Goal: Find specific page/section: Find specific page/section

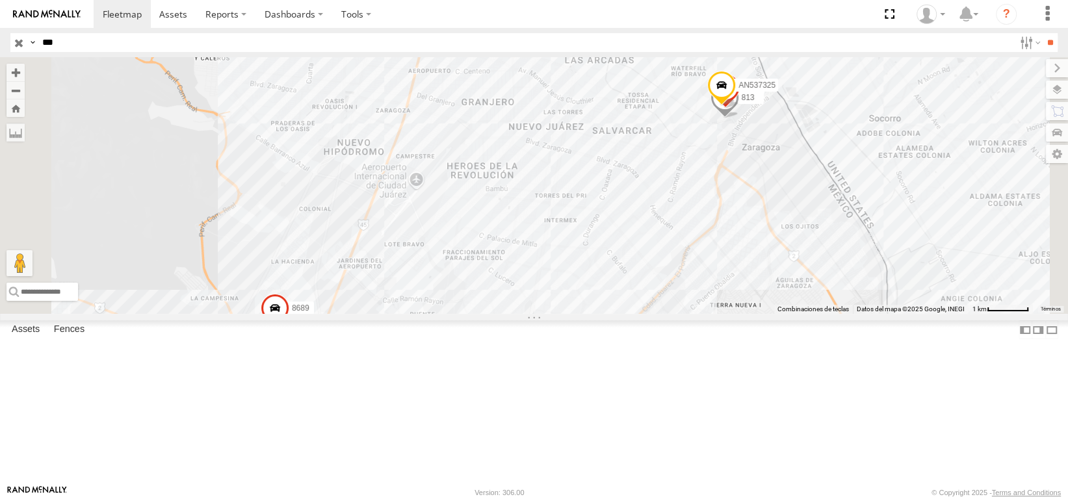
click at [64, 42] on input "***" at bounding box center [525, 42] width 977 height 19
drag, startPoint x: 64, startPoint y: 41, endPoint x: 34, endPoint y: 45, distance: 30.9
click at [34, 45] on div "Search Query Asset ID Asset Label Registration Manufacturer Model VIN Job ID Dr…" at bounding box center [526, 42] width 1032 height 19
click at [1042, 33] on input "**" at bounding box center [1049, 42] width 15 height 19
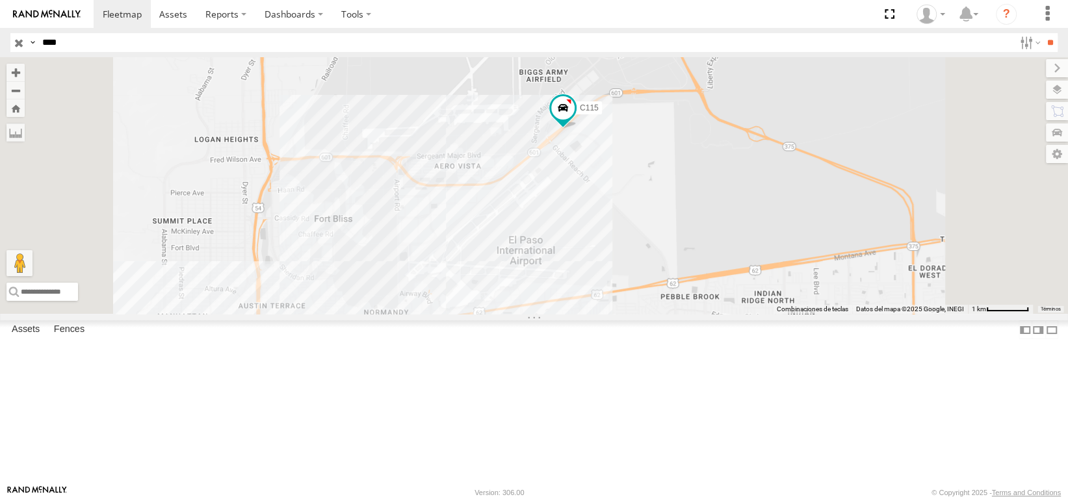
drag, startPoint x: 752, startPoint y: 334, endPoint x: 761, endPoint y: 275, distance: 59.7
click at [761, 277] on div "C115" at bounding box center [534, 185] width 1068 height 257
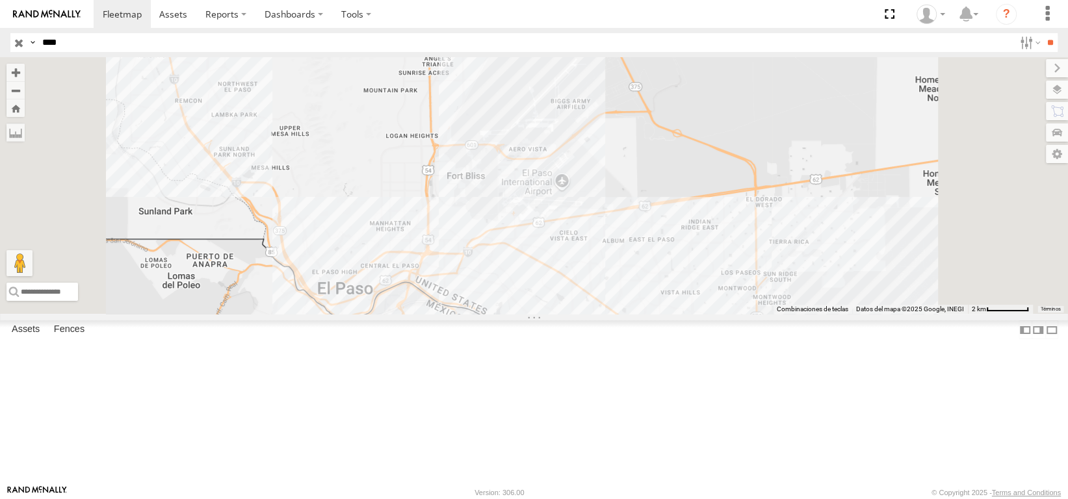
drag, startPoint x: 82, startPoint y: 39, endPoint x: 21, endPoint y: 66, distance: 66.3
click at [22, 60] on body at bounding box center [534, 249] width 1068 height 499
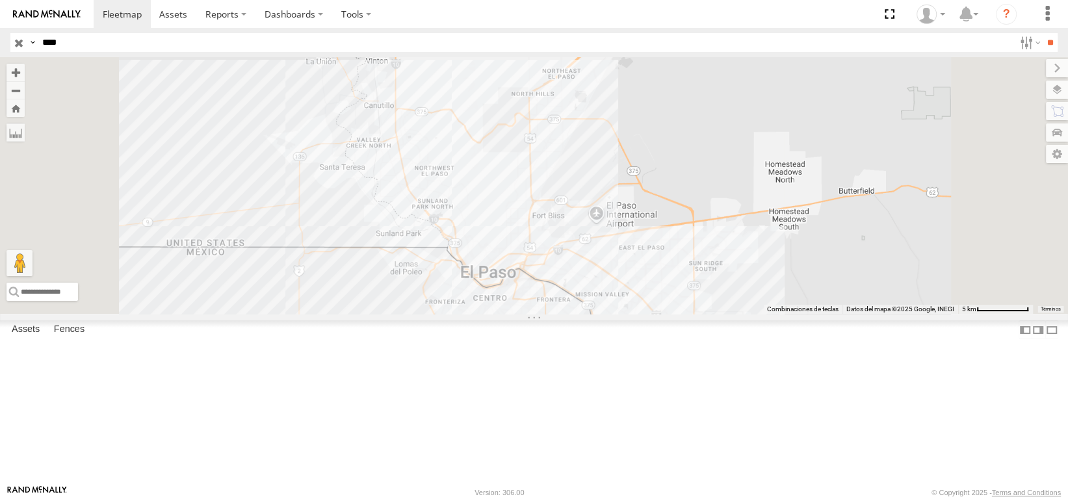
drag, startPoint x: 778, startPoint y: 353, endPoint x: 678, endPoint y: 234, distance: 155.0
click at [680, 235] on div "C115" at bounding box center [534, 185] width 1068 height 257
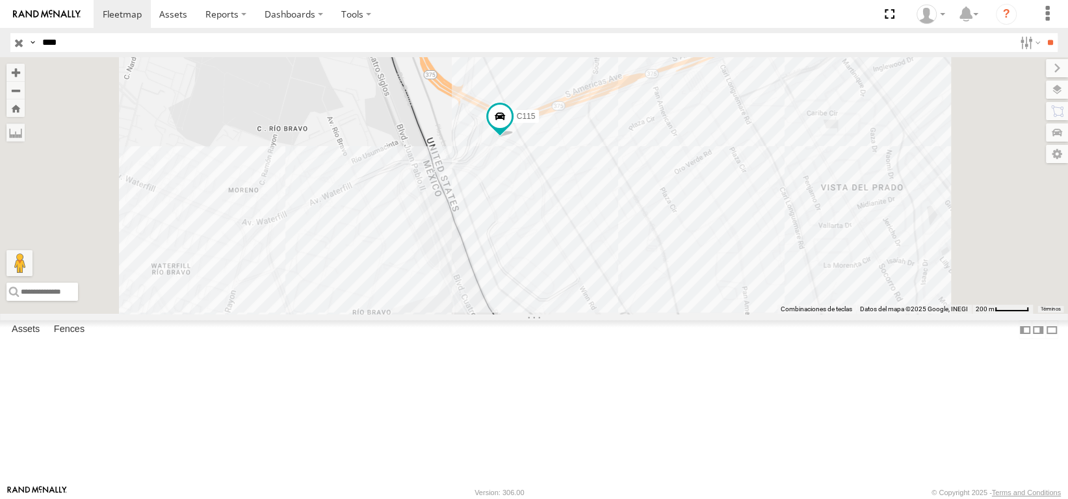
drag, startPoint x: 644, startPoint y: 279, endPoint x: 696, endPoint y: 259, distance: 55.7
click at [696, 259] on div "C115" at bounding box center [534, 185] width 1068 height 257
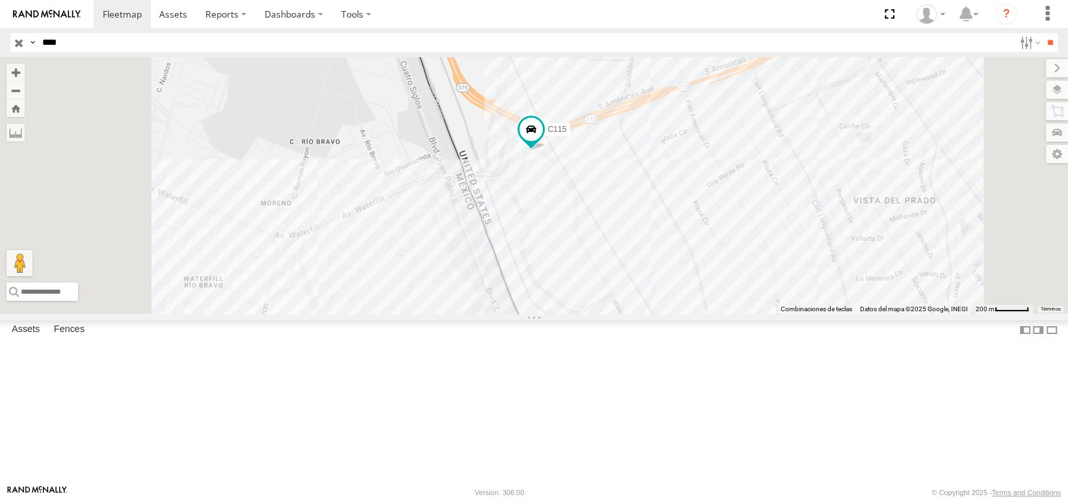
click at [769, 314] on div "C115" at bounding box center [534, 185] width 1068 height 257
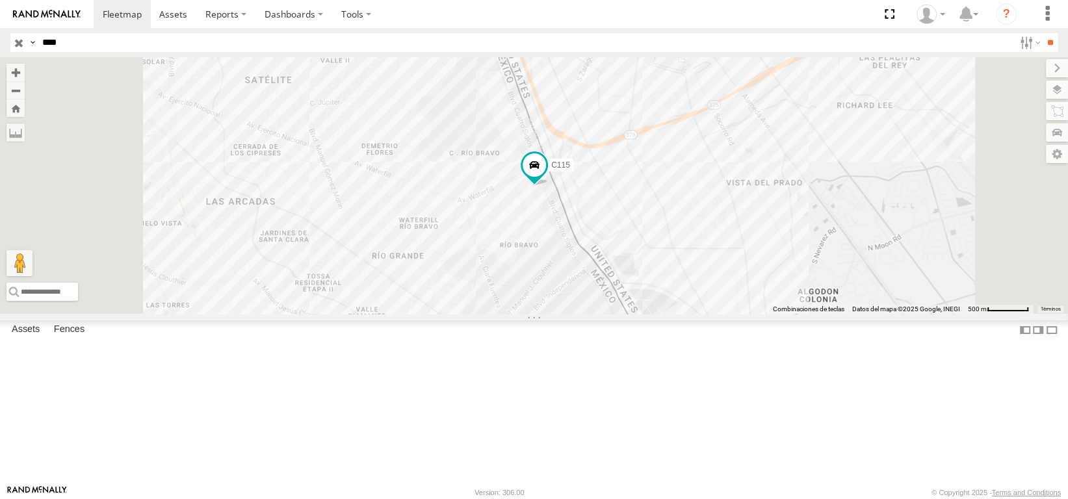
click at [998, 314] on div "C115" at bounding box center [534, 185] width 1068 height 257
drag, startPoint x: 780, startPoint y: 242, endPoint x: 828, endPoint y: 259, distance: 51.2
click at [780, 242] on div "C115" at bounding box center [534, 185] width 1068 height 257
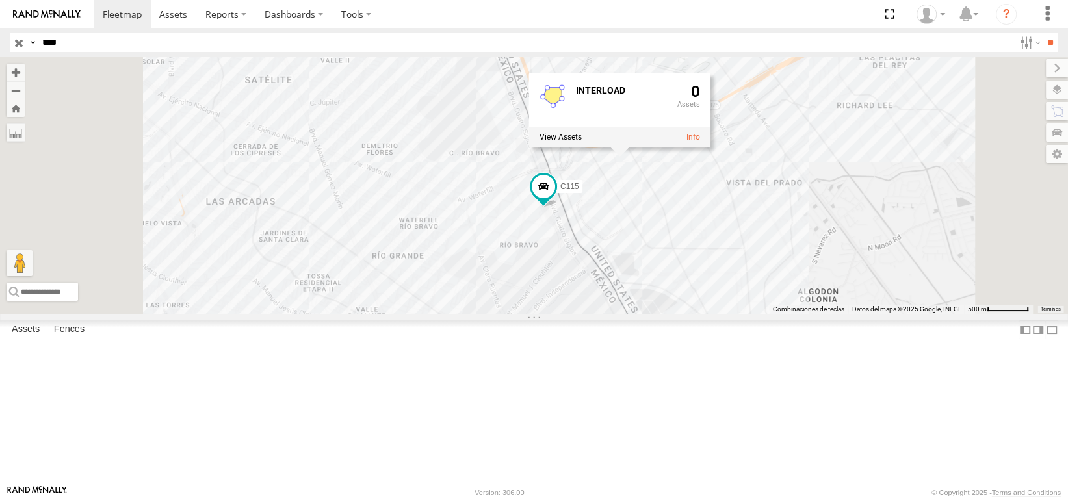
drag, startPoint x: 83, startPoint y: 34, endPoint x: 31, endPoint y: 46, distance: 54.1
click at [27, 40] on div "Search Query Asset ID Asset Label Registration Manufacturer Model VIN Job ID Dr…" at bounding box center [526, 42] width 1032 height 19
click at [1042, 33] on input "**" at bounding box center [1049, 42] width 15 height 19
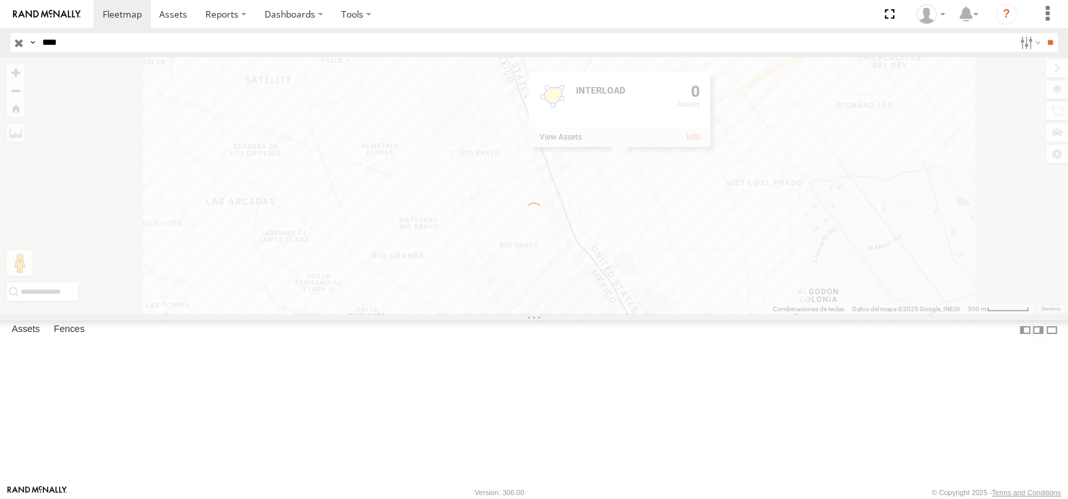
type input "****"
click at [1042, 33] on input "**" at bounding box center [1049, 42] width 15 height 19
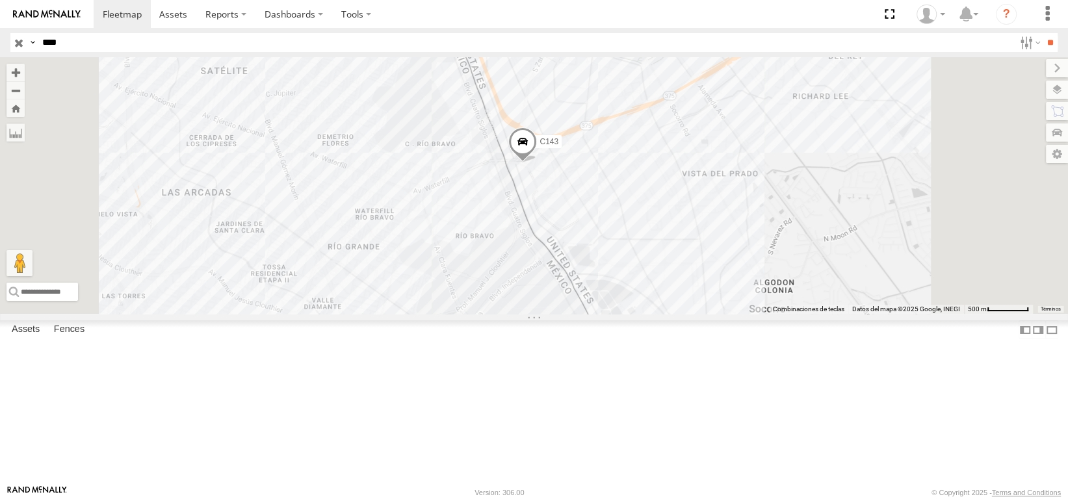
drag, startPoint x: 708, startPoint y: 211, endPoint x: 703, endPoint y: 177, distance: 34.2
click at [703, 177] on div "C143" at bounding box center [534, 185] width 1068 height 257
drag, startPoint x: 617, startPoint y: 170, endPoint x: 519, endPoint y: 125, distance: 107.9
click at [519, 125] on div "C143" at bounding box center [534, 185] width 1068 height 257
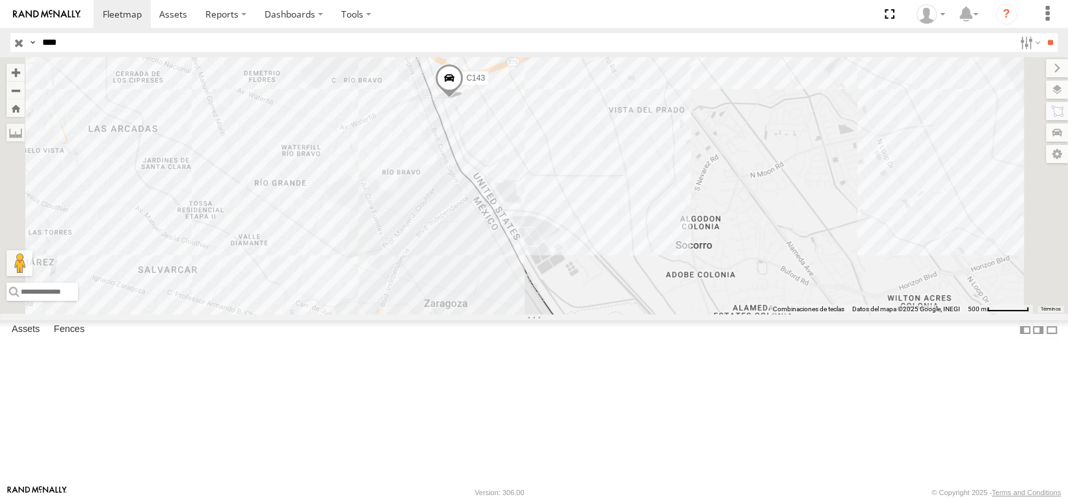
drag, startPoint x: 377, startPoint y: 150, endPoint x: 472, endPoint y: 158, distance: 94.5
click at [472, 158] on div "C143" at bounding box center [534, 185] width 1068 height 257
